Goal: Navigation & Orientation: Understand site structure

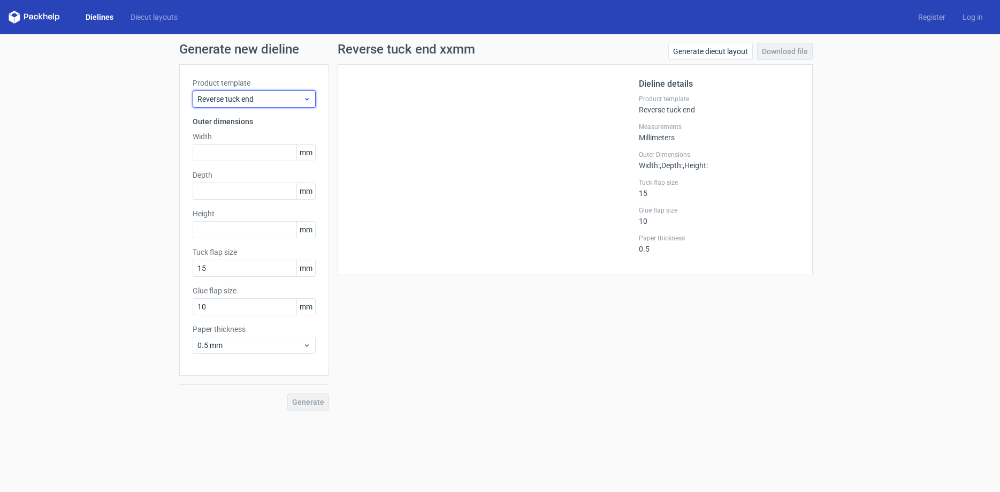
click at [303, 96] on icon at bounding box center [307, 99] width 8 height 9
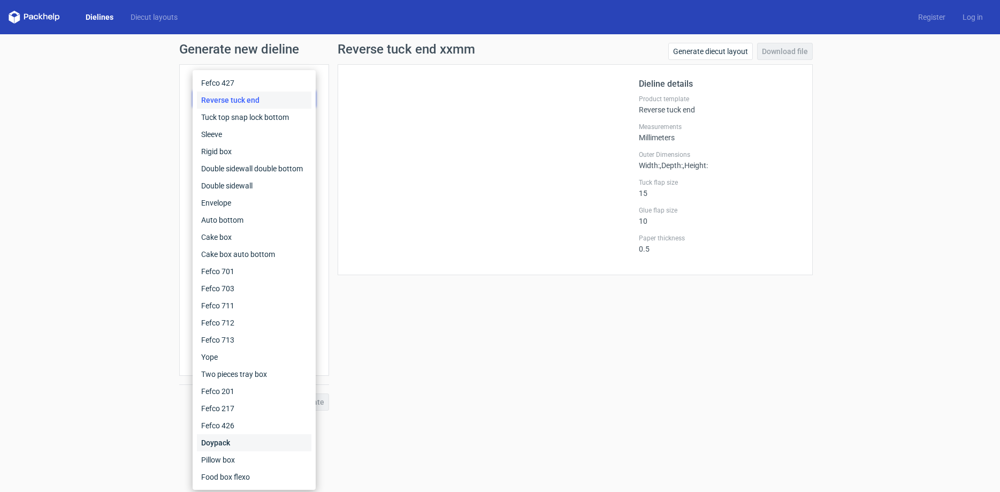
click at [216, 438] on div "Doypack" at bounding box center [254, 442] width 114 height 17
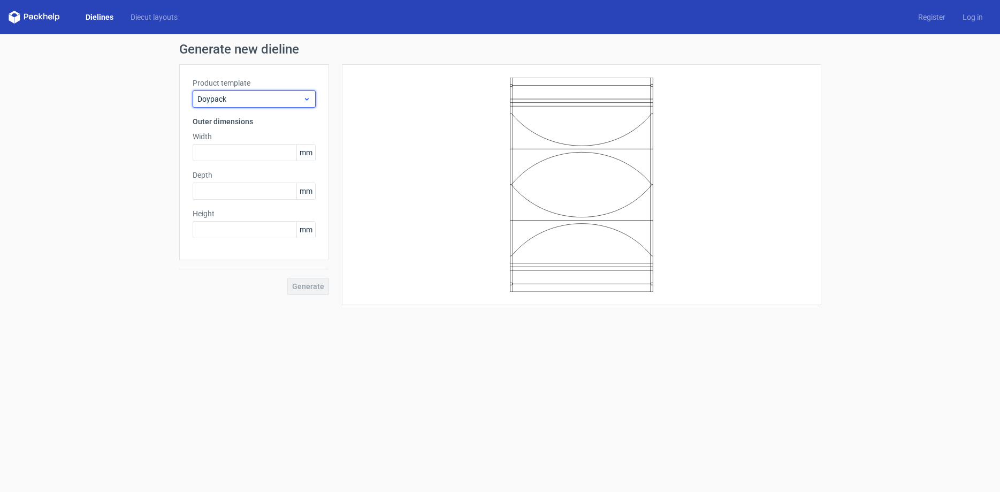
click at [286, 97] on span "Doypack" at bounding box center [249, 99] width 105 height 11
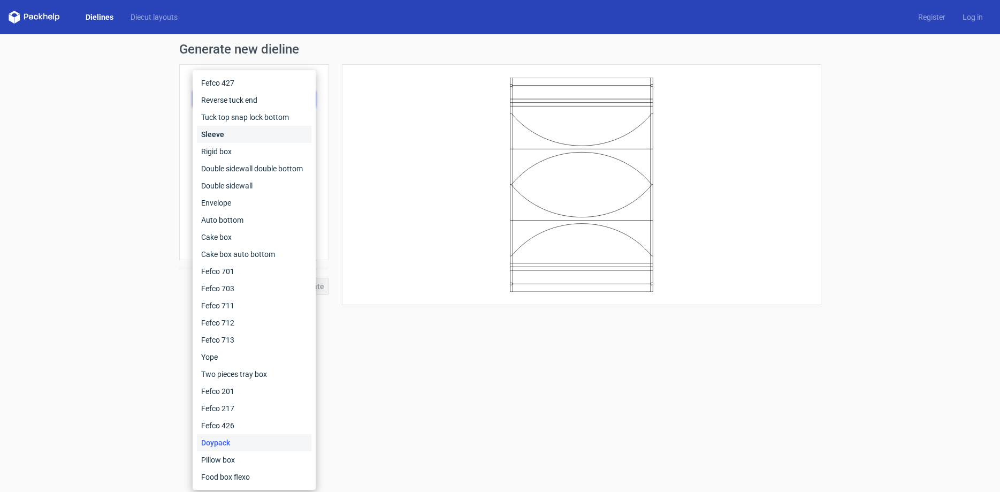
click at [251, 132] on div "Sleeve" at bounding box center [254, 134] width 114 height 17
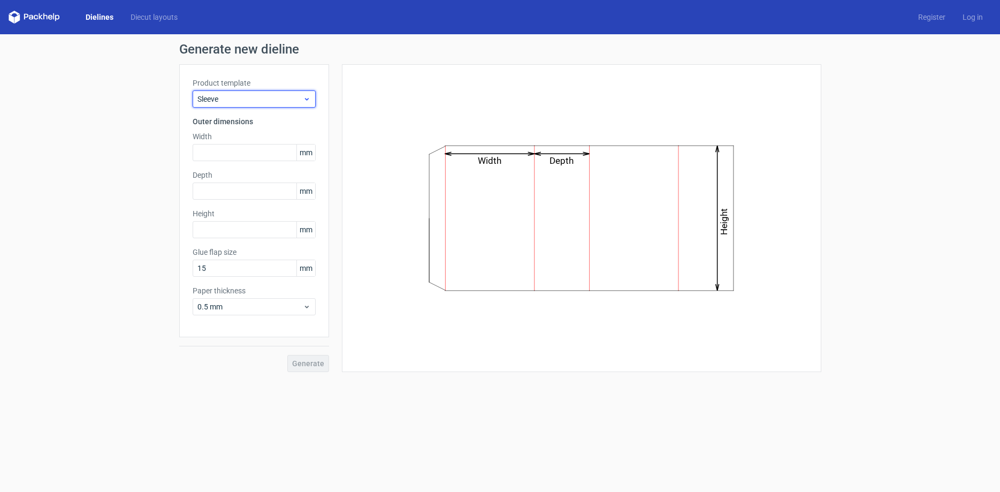
click at [267, 94] on span "Sleeve" at bounding box center [249, 99] width 105 height 11
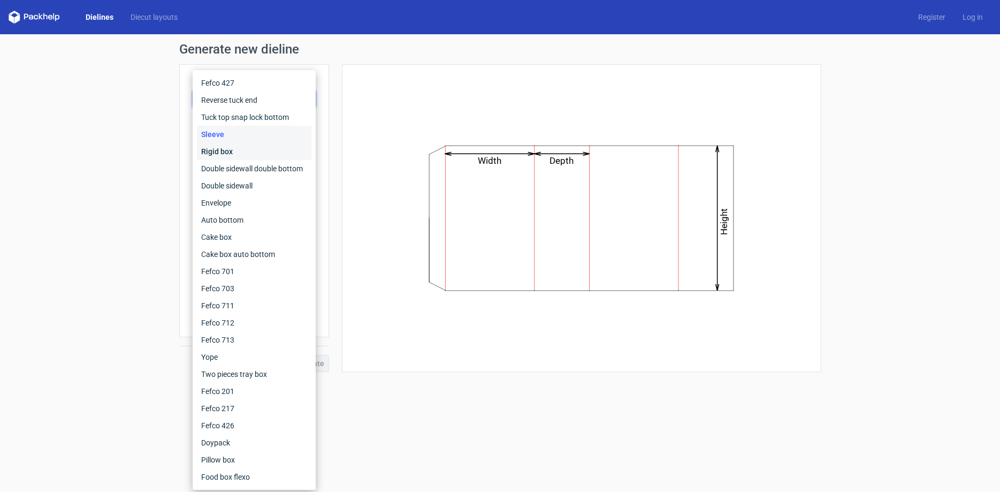
click at [247, 151] on div "Rigid box" at bounding box center [254, 151] width 114 height 17
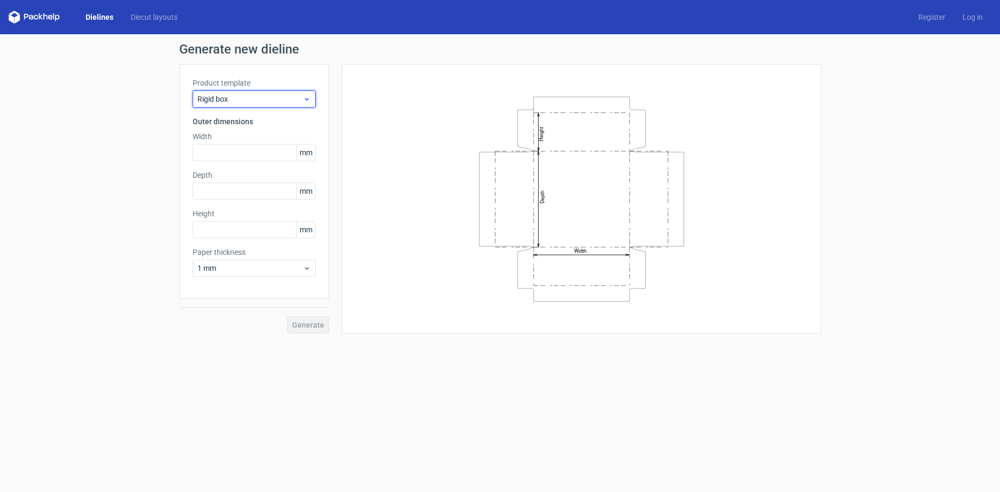
click at [264, 97] on span "Rigid box" at bounding box center [249, 99] width 105 height 11
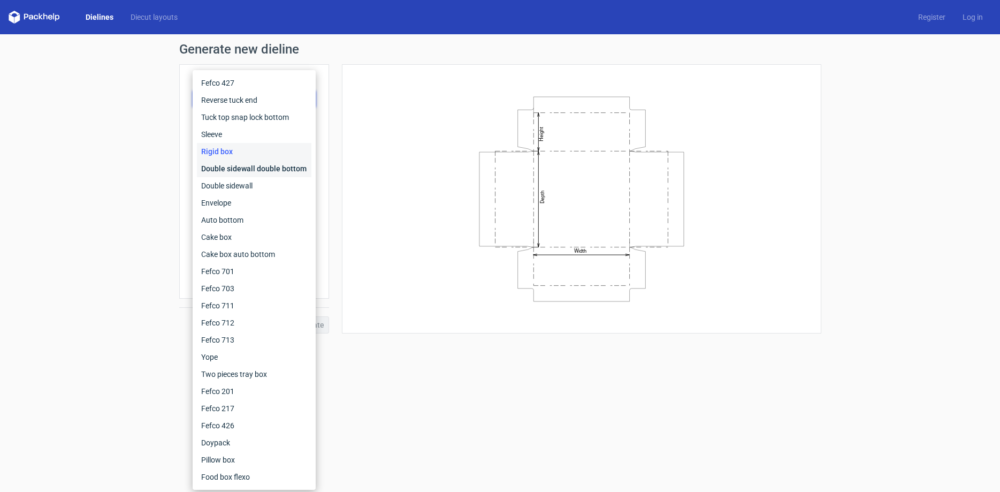
click at [253, 164] on div "Double sidewall double bottom" at bounding box center [254, 168] width 114 height 17
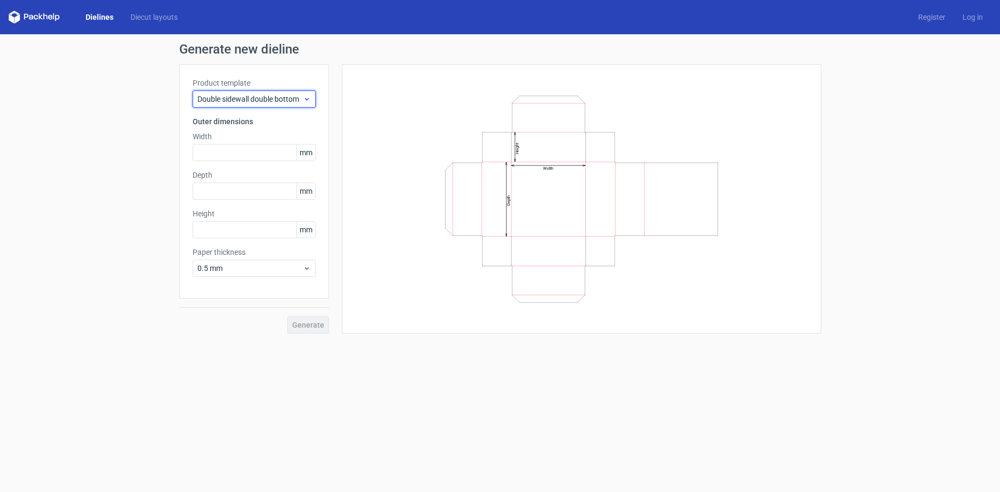
click at [255, 94] on span "Double sidewall double bottom" at bounding box center [249, 99] width 105 height 11
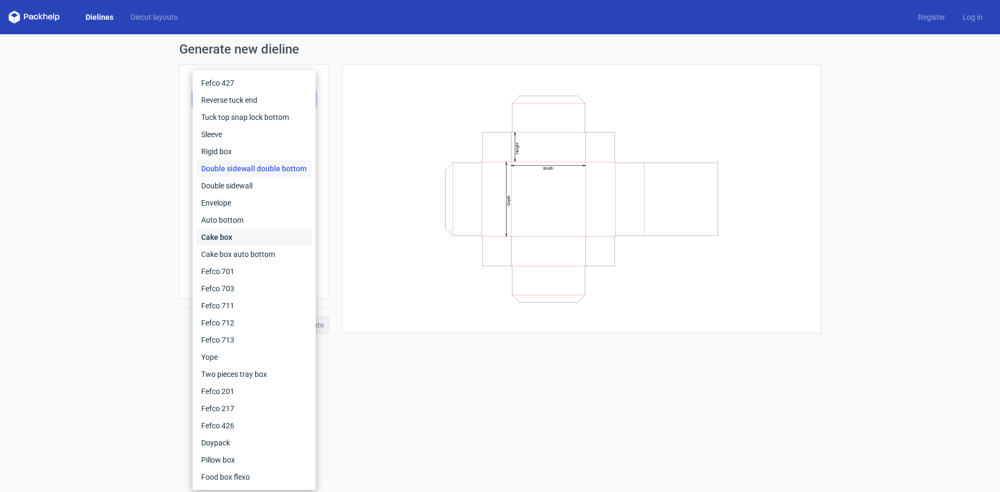
click at [242, 233] on div "Cake box" at bounding box center [254, 236] width 114 height 17
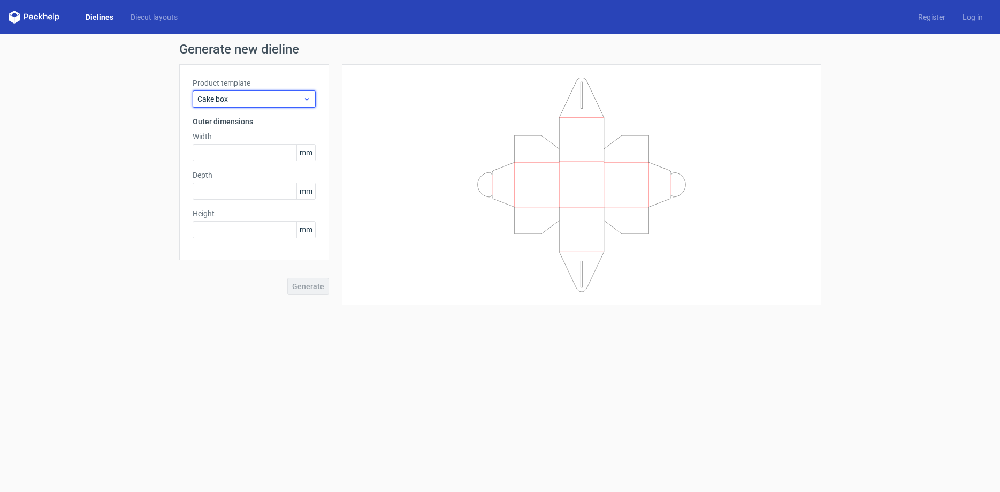
click at [270, 97] on span "Cake box" at bounding box center [249, 99] width 105 height 11
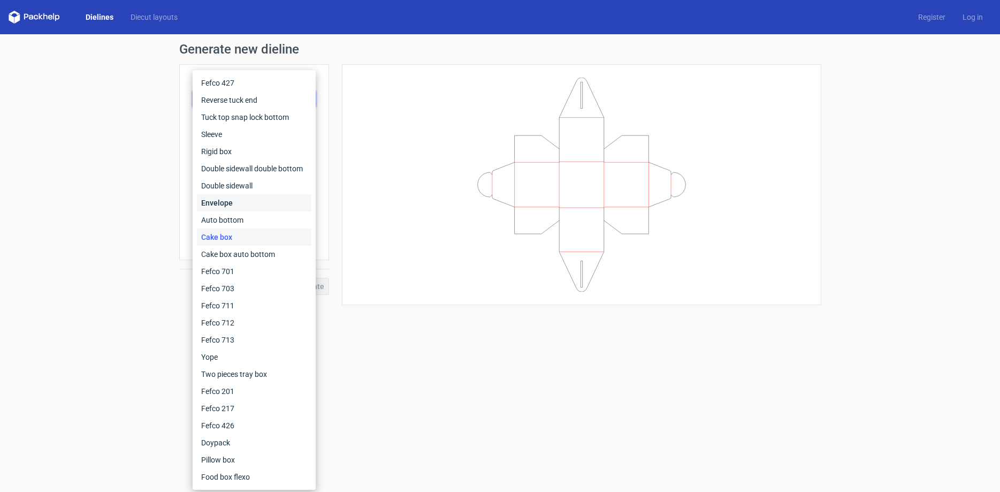
click at [254, 199] on div "Envelope" at bounding box center [254, 202] width 114 height 17
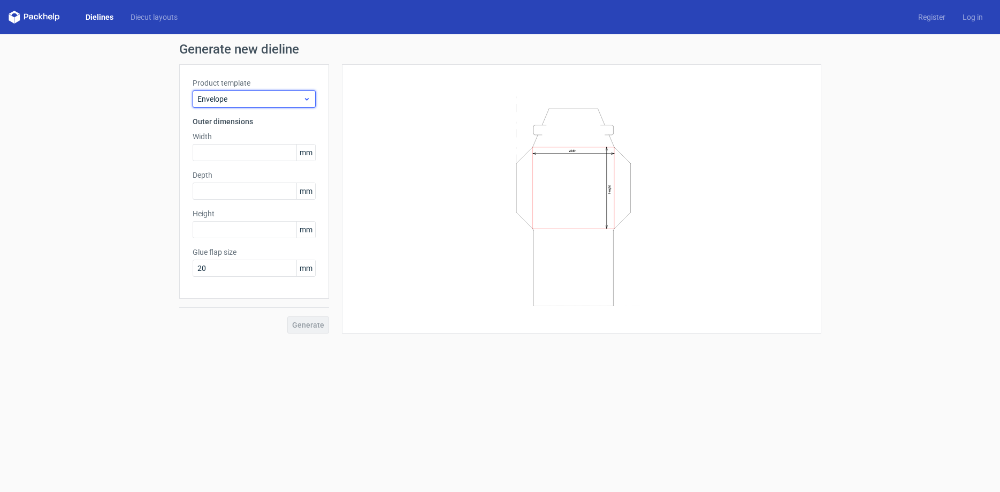
click at [253, 95] on span "Envelope" at bounding box center [249, 99] width 105 height 11
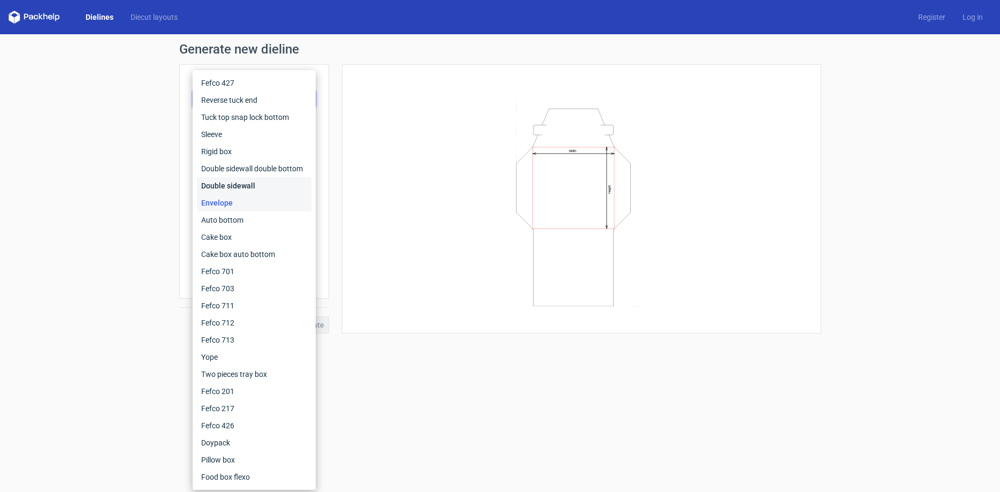
click at [256, 182] on div "Double sidewall" at bounding box center [254, 185] width 114 height 17
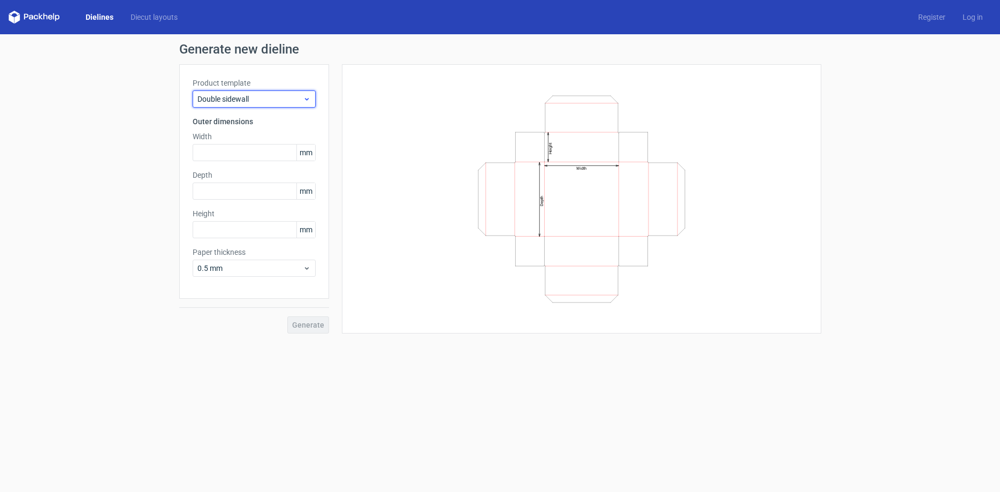
click at [243, 93] on div "Double sidewall" at bounding box center [254, 98] width 123 height 17
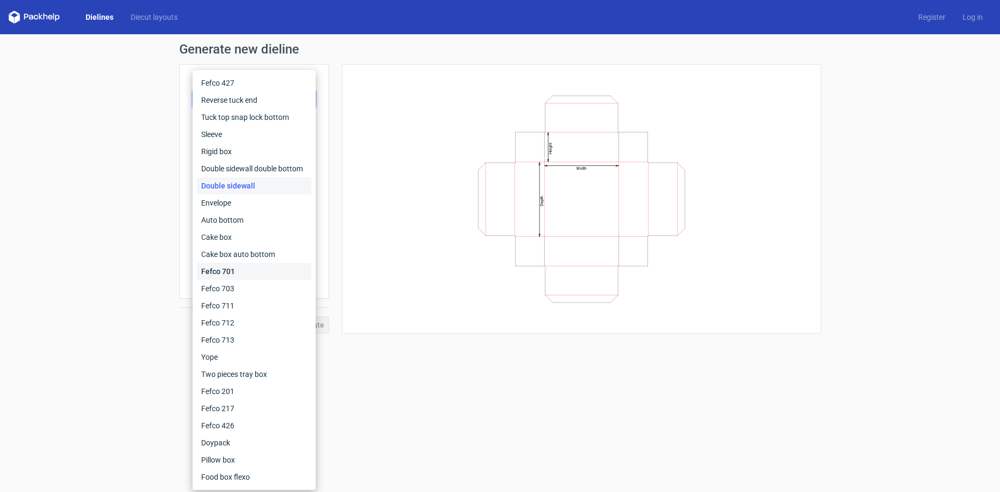
click at [233, 266] on div "Fefco 701" at bounding box center [254, 271] width 114 height 17
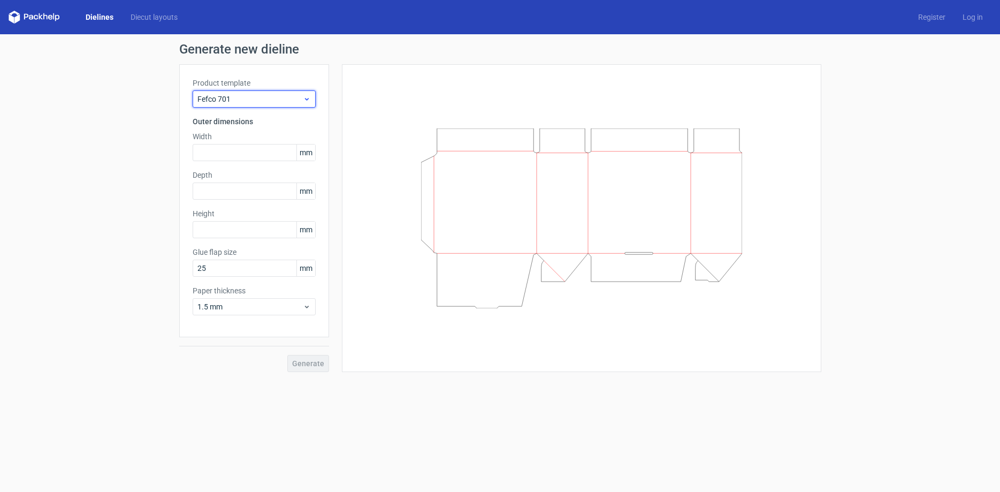
click at [239, 95] on span "Fefco 701" at bounding box center [249, 99] width 105 height 11
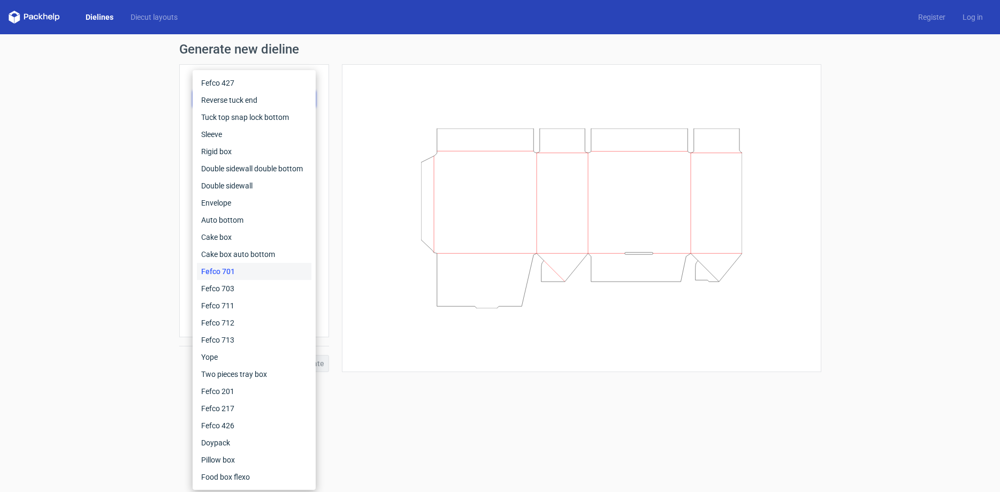
click at [95, 16] on link "Dielines" at bounding box center [99, 17] width 45 height 11
